Goal: Information Seeking & Learning: Learn about a topic

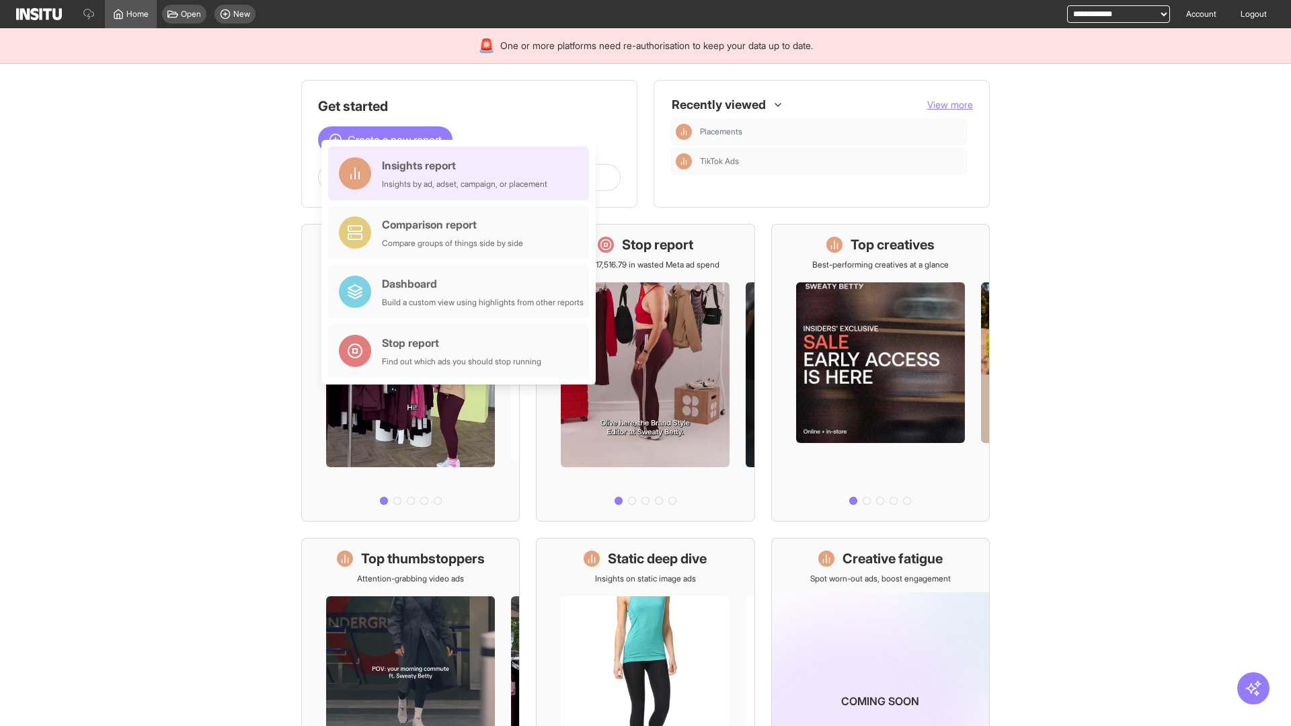
click at [462, 174] on div "Insights report Insights by ad, adset, campaign, or placement" at bounding box center [464, 173] width 165 height 32
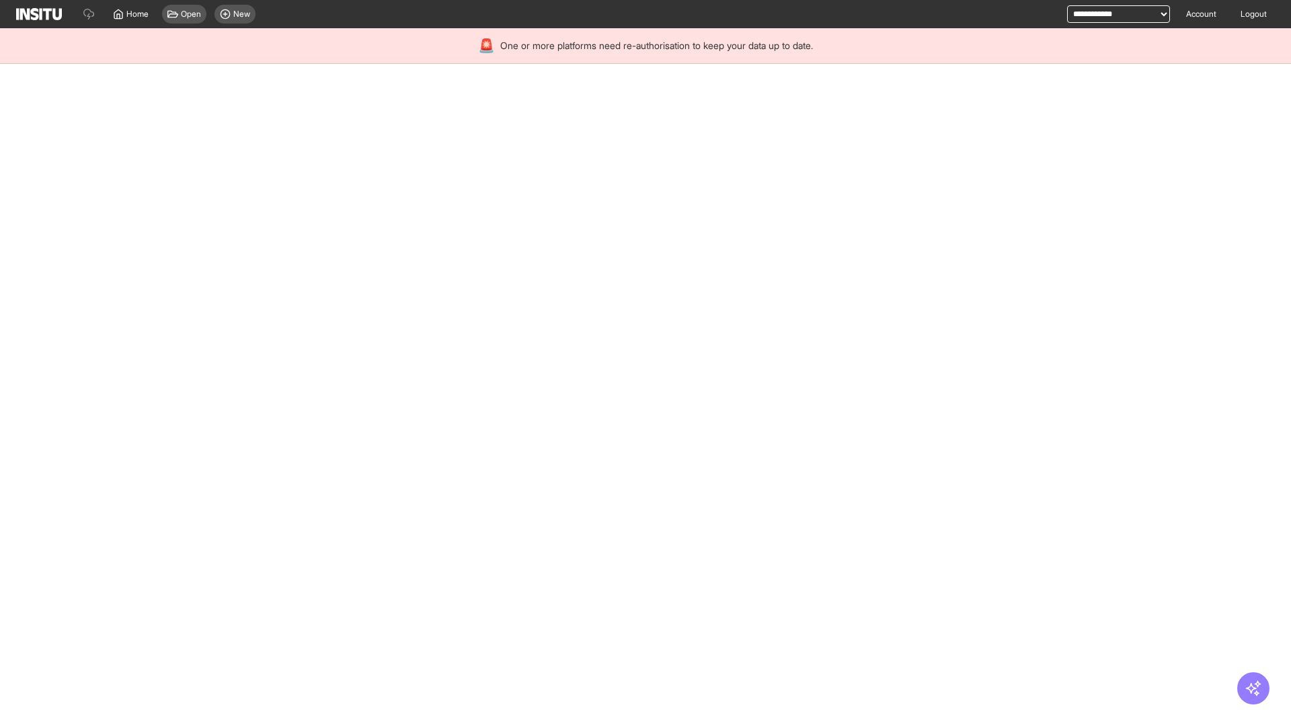
select select "**"
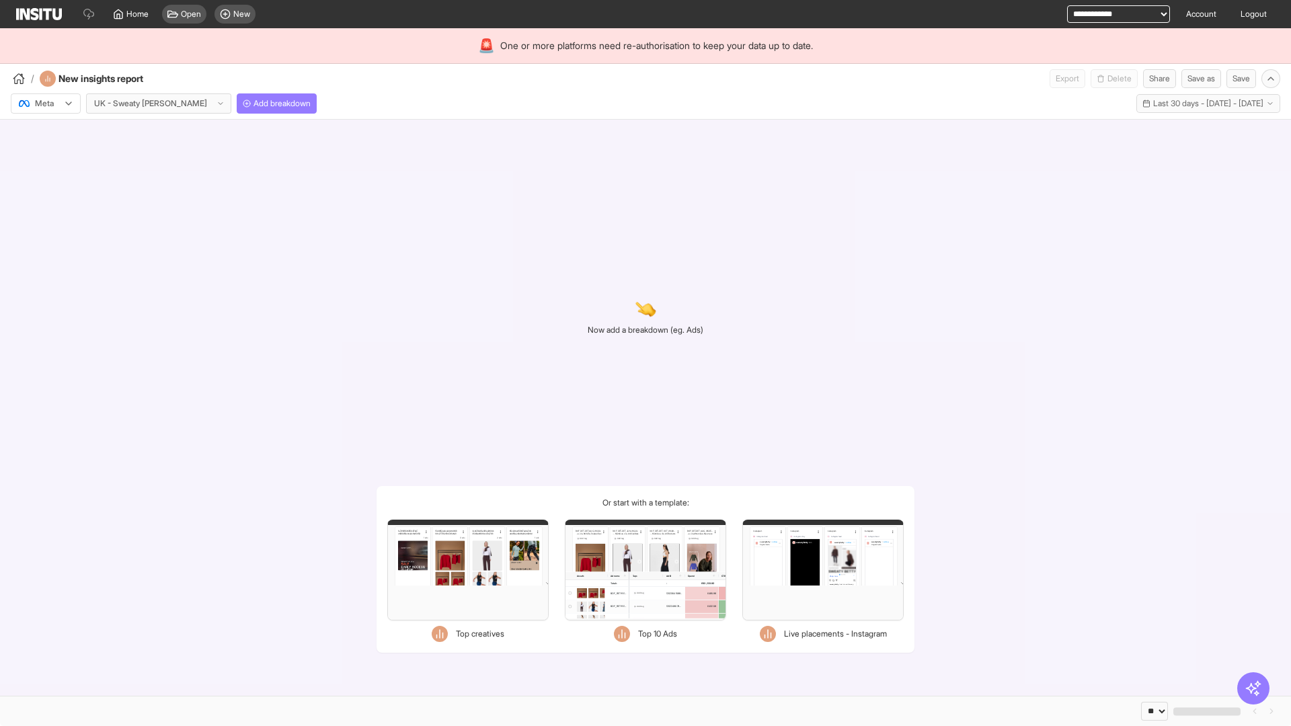
click at [46, 104] on div at bounding box center [36, 103] width 38 height 13
click at [45, 133] on span "Meta" at bounding box center [45, 132] width 18 height 12
click at [254, 104] on span "Add breakdown" at bounding box center [282, 103] width 57 height 11
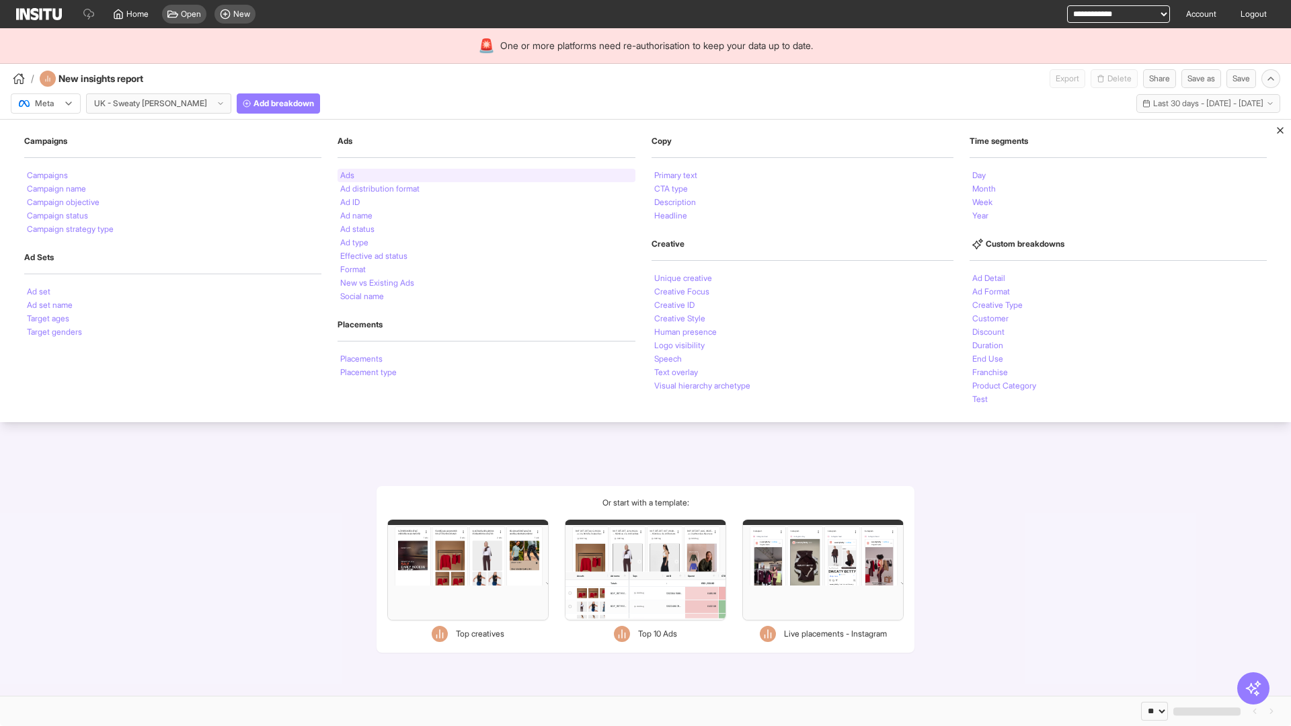
click at [346, 176] on li "Ads" at bounding box center [347, 176] width 14 height 8
